Goal: Entertainment & Leisure: Consume media (video, audio)

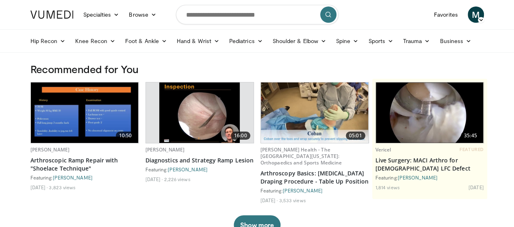
click at [462, 11] on link "Favorites" at bounding box center [446, 15] width 34 height 16
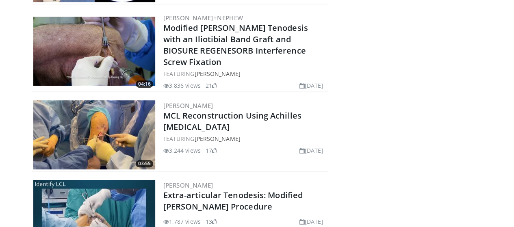
scroll to position [1772, 0]
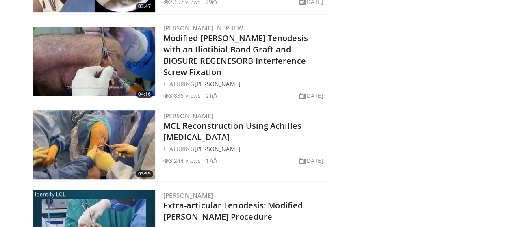
click at [163, 120] on link "MCL Reconstruction Using Achilles Allograft" at bounding box center [232, 131] width 138 height 22
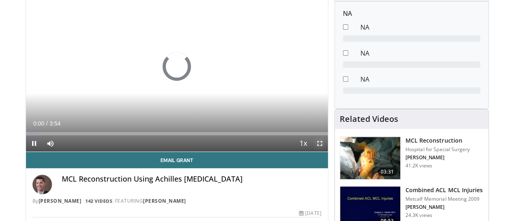
click at [326, 152] on span "Video Player" at bounding box center [320, 143] width 16 height 16
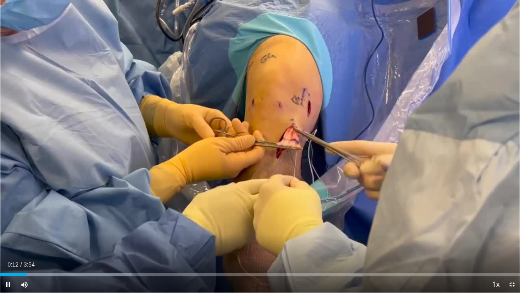
click at [4, 227] on video-js "**********" at bounding box center [260, 146] width 520 height 293
click at [7, 227] on video-js "**********" at bounding box center [260, 146] width 520 height 293
click at [7, 227] on span "Video Player" at bounding box center [8, 284] width 16 height 16
click at [5, 227] on span "Video Player" at bounding box center [8, 284] width 16 height 16
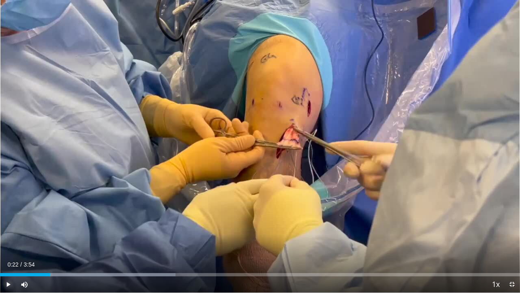
click at [5, 227] on span "Video Player" at bounding box center [8, 284] width 16 height 16
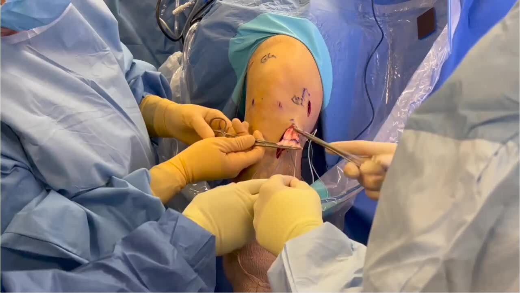
click at [5, 227] on video-js "**********" at bounding box center [260, 146] width 520 height 293
click at [5, 227] on div "10 seconds Tap to unmute" at bounding box center [260, 146] width 520 height 292
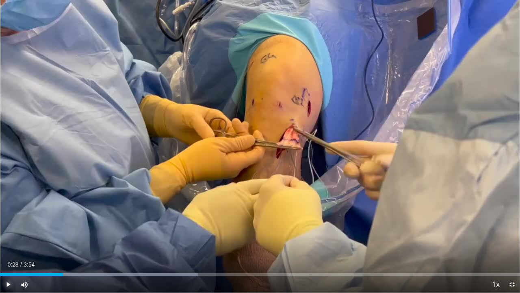
click at [5, 227] on span "Video Player" at bounding box center [8, 284] width 16 height 16
click at [7, 227] on span "Video Player" at bounding box center [8, 284] width 16 height 16
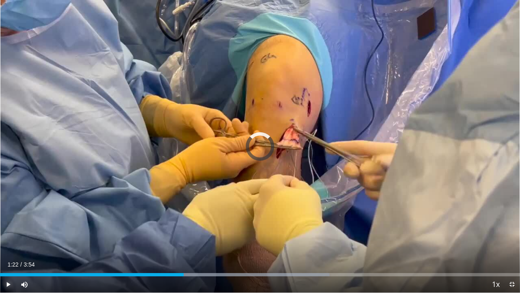
click at [172, 227] on div "Loaded : 63.37% 1:17 1:17" at bounding box center [260, 274] width 520 height 3
click at [162, 227] on div "Loaded : 63.37% 1:12 1:13" at bounding box center [260, 274] width 520 height 3
click at [154, 227] on video-js "**********" at bounding box center [260, 146] width 520 height 293
click at [147, 227] on div "1:06" at bounding box center [73, 274] width 147 height 3
click at [150, 227] on div "Loaded : 63.37% 1:12 1:07" at bounding box center [260, 274] width 520 height 3
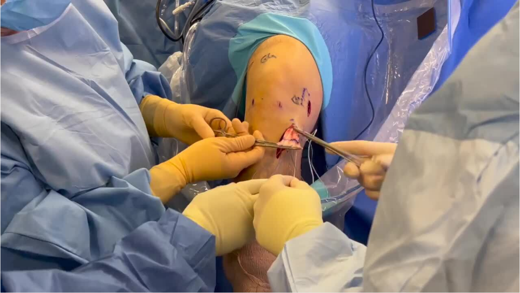
click at [9, 227] on div "10 seconds Tap to unmute" at bounding box center [260, 146] width 520 height 292
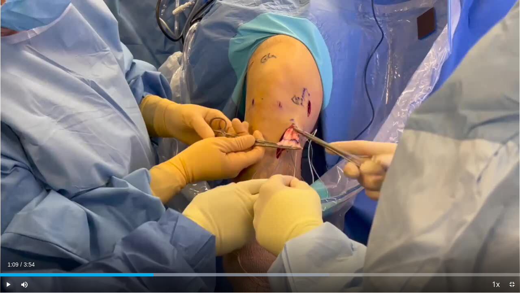
click at [9, 227] on span "Video Player" at bounding box center [8, 284] width 16 height 16
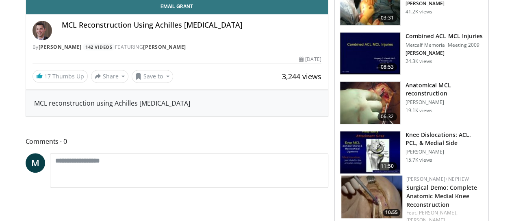
scroll to position [81, 0]
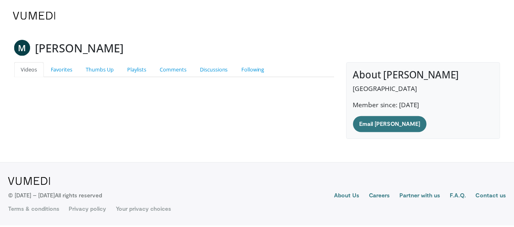
scroll to position [1772, 0]
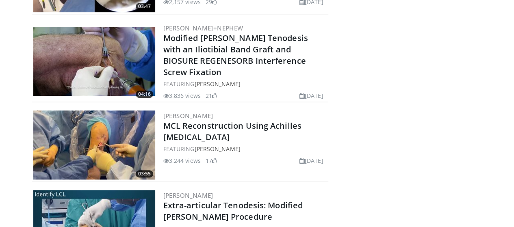
drag, startPoint x: 512, startPoint y: 0, endPoint x: 350, endPoint y: 73, distance: 177.5
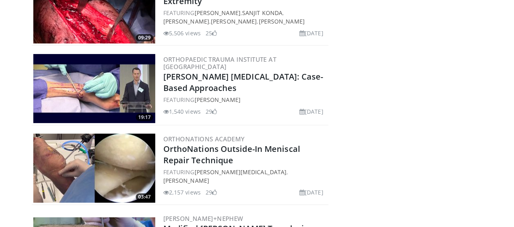
scroll to position [1569, 0]
